Goal: Find specific page/section: Find specific page/section

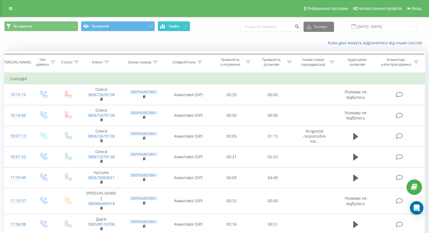
click at [173, 27] on span "Графік" at bounding box center [174, 26] width 11 height 4
click at [170, 27] on span "Графік" at bounding box center [174, 26] width 11 height 4
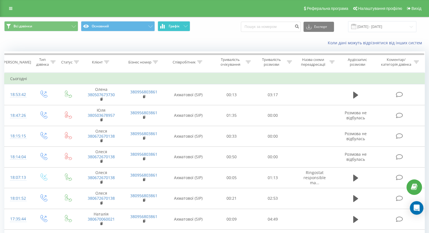
click at [172, 26] on span "Графік" at bounding box center [174, 26] width 11 height 4
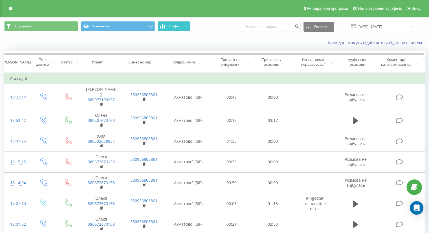
click at [177, 26] on span "Графік" at bounding box center [174, 26] width 11 height 4
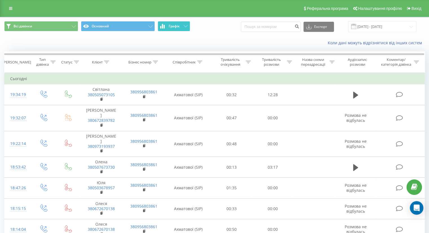
click at [174, 26] on span "Графік" at bounding box center [174, 26] width 11 height 4
